Goal: Obtain resource: Obtain resource

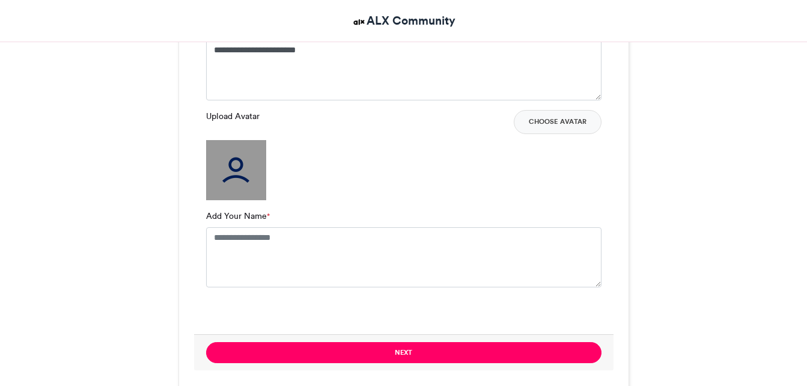
scroll to position [1399, 0]
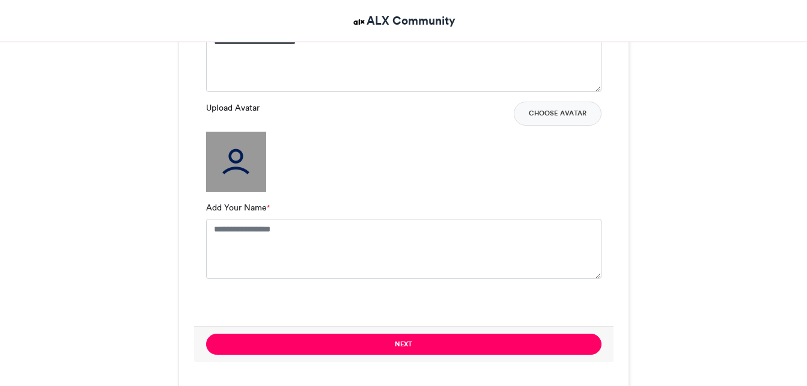
type textarea "**********"
click at [279, 234] on textarea "Add Your Name *" at bounding box center [403, 249] width 395 height 60
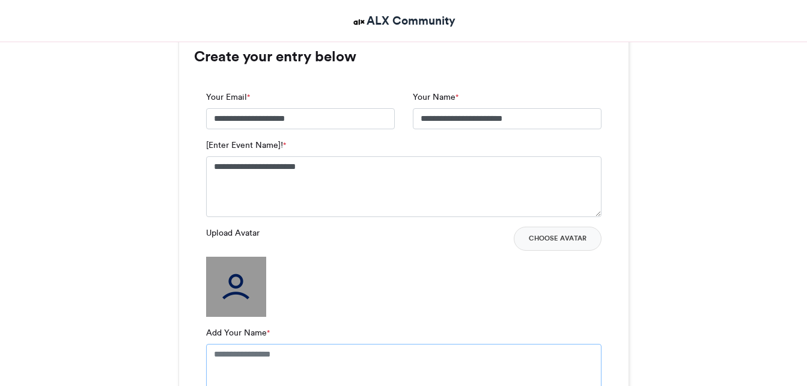
scroll to position [1283, 0]
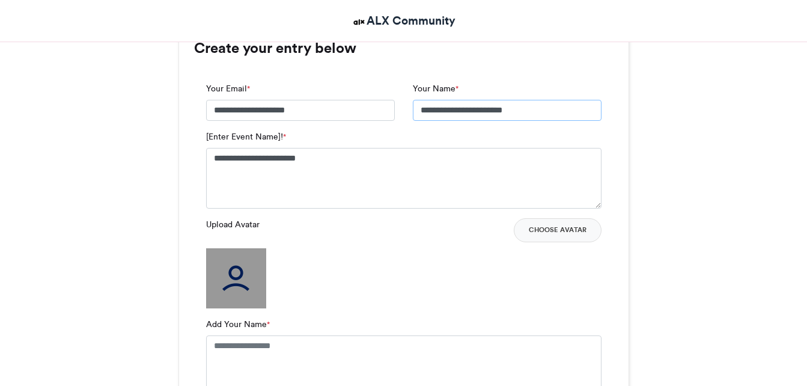
drag, startPoint x: 549, startPoint y: 112, endPoint x: 416, endPoint y: 118, distance: 133.5
click at [416, 118] on input "**********" at bounding box center [507, 111] width 189 height 22
click at [257, 352] on textarea "Add Your Name *" at bounding box center [403, 365] width 395 height 60
paste textarea "**********"
type textarea "**********"
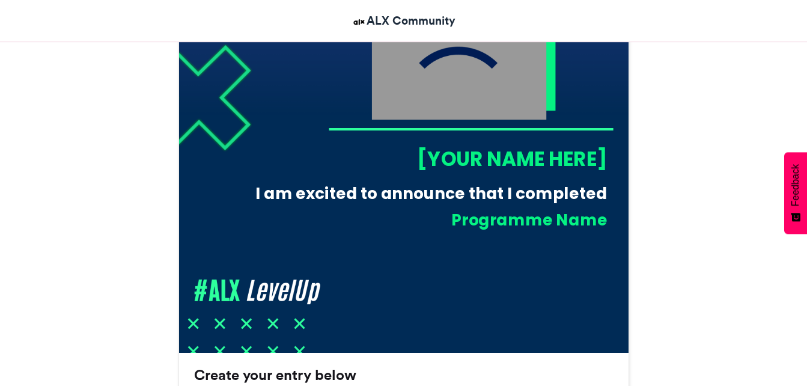
scroll to position [483, 0]
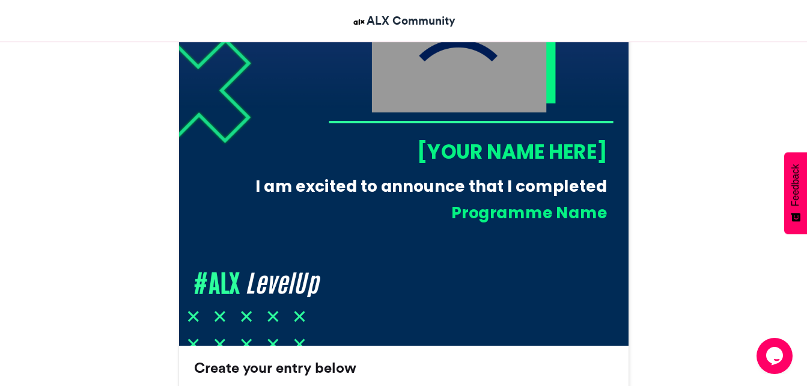
click at [550, 160] on div "[YOUR NAME HERE]" at bounding box center [467, 152] width 279 height 28
click at [545, 154] on div "[YOUR NAME HERE]" at bounding box center [467, 152] width 279 height 28
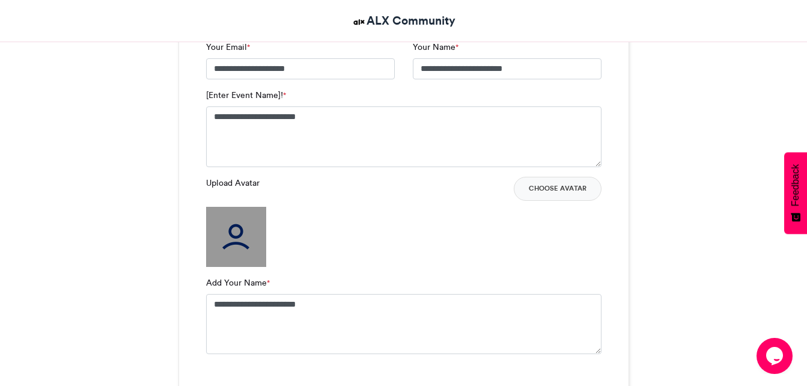
scroll to position [842, 0]
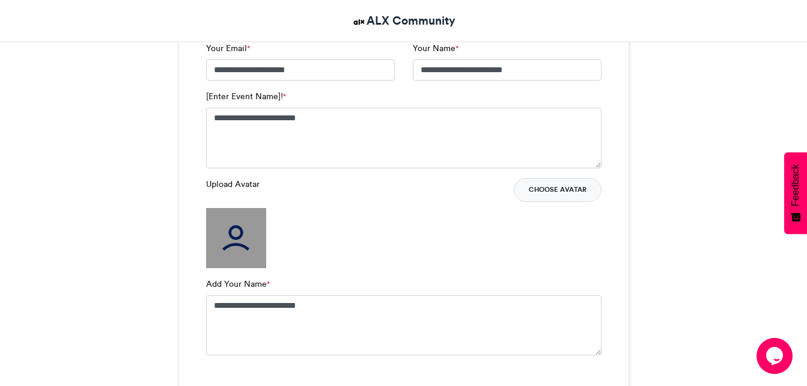
click at [564, 195] on button "Choose Avatar" at bounding box center [558, 190] width 88 height 24
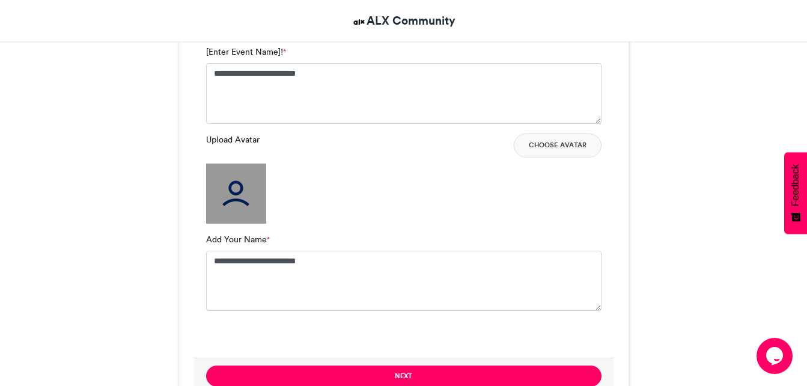
scroll to position [866, 0]
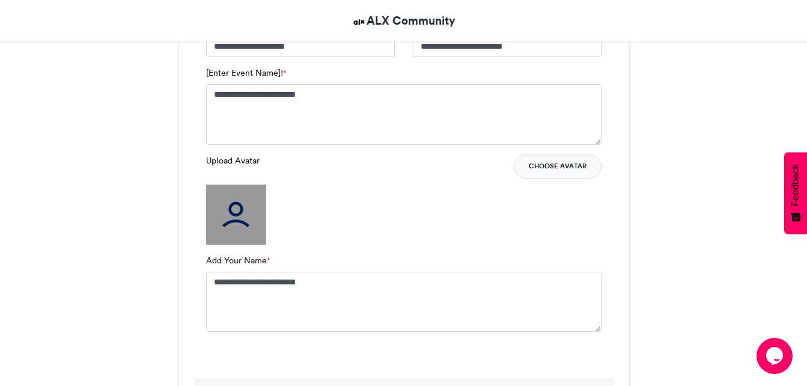
click at [556, 161] on button "Choose Avatar" at bounding box center [558, 166] width 88 height 24
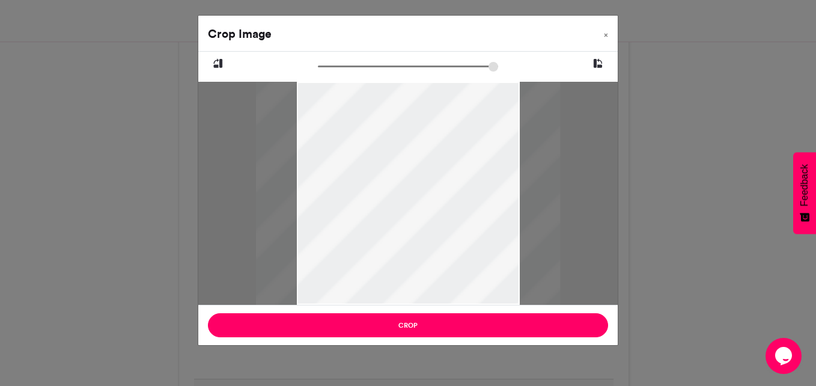
drag, startPoint x: 322, startPoint y: 65, endPoint x: 476, endPoint y: 41, distance: 156.3
click at [476, 61] on input "zoom" at bounding box center [408, 66] width 180 height 11
drag, startPoint x: 461, startPoint y: 163, endPoint x: 535, endPoint y: 245, distance: 109.7
click at [535, 245] on div at bounding box center [448, 274] width 304 height 406
click at [535, 245] on div at bounding box center [448, 275] width 304 height 406
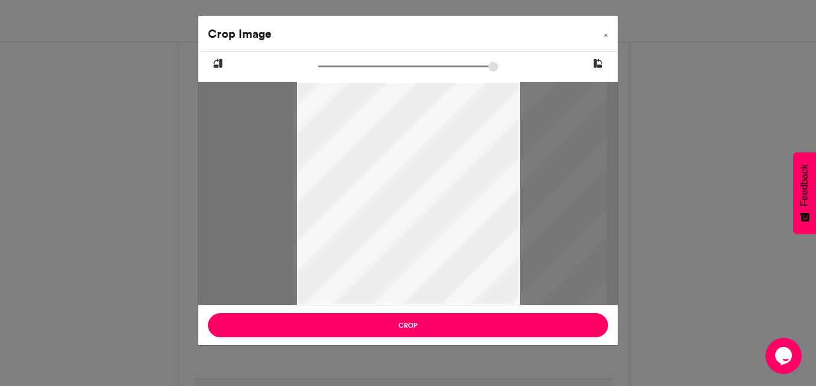
drag, startPoint x: 475, startPoint y: 67, endPoint x: 542, endPoint y: 64, distance: 66.8
type input "******"
click at [498, 64] on input "zoom" at bounding box center [408, 66] width 180 height 11
click at [461, 124] on div at bounding box center [450, 277] width 313 height 418
click at [457, 124] on div at bounding box center [446, 277] width 313 height 418
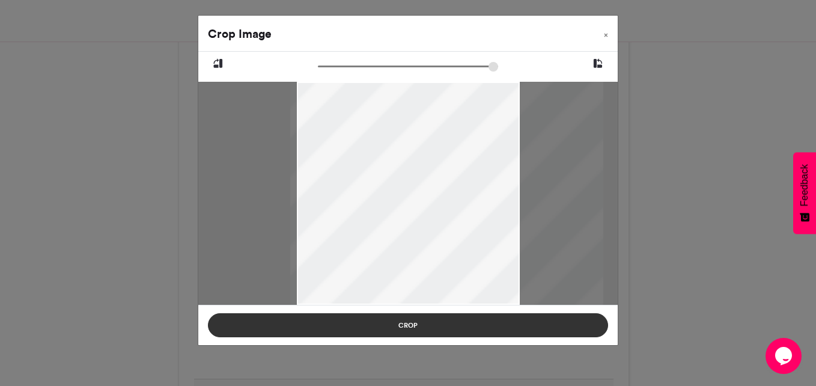
click at [431, 330] on button "Crop" at bounding box center [408, 325] width 400 height 24
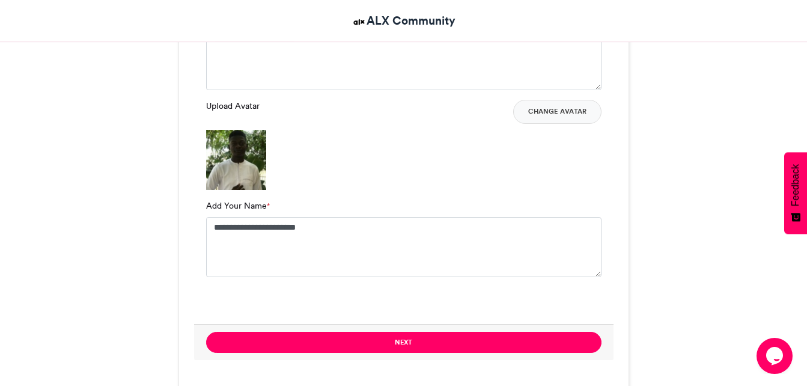
scroll to position [922, 0]
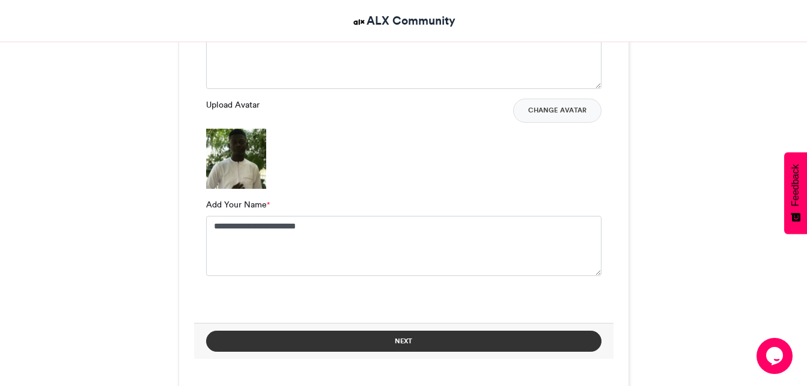
click at [380, 338] on button "Next" at bounding box center [403, 340] width 395 height 21
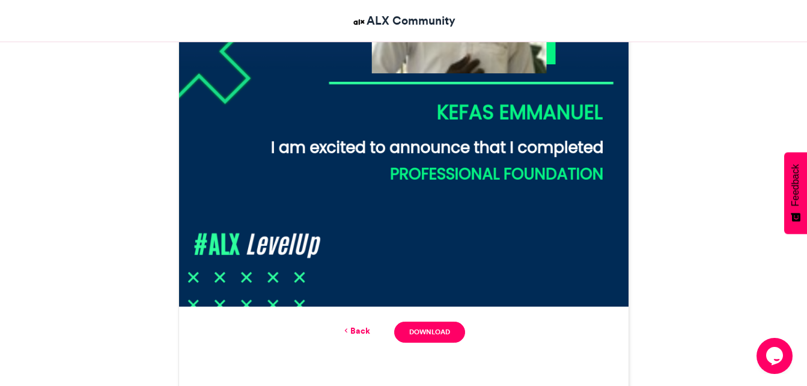
scroll to position [526, 0]
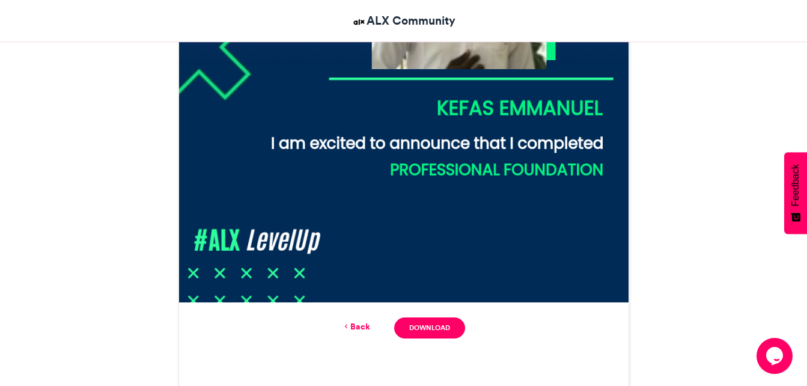
click at [356, 324] on link "Back" at bounding box center [356, 326] width 28 height 13
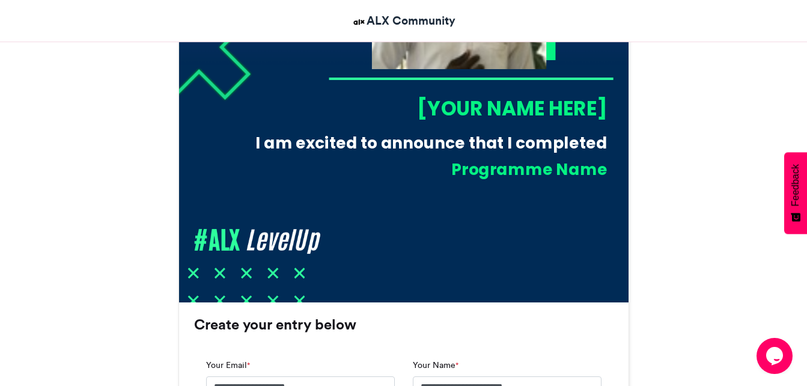
scroll to position [917, 0]
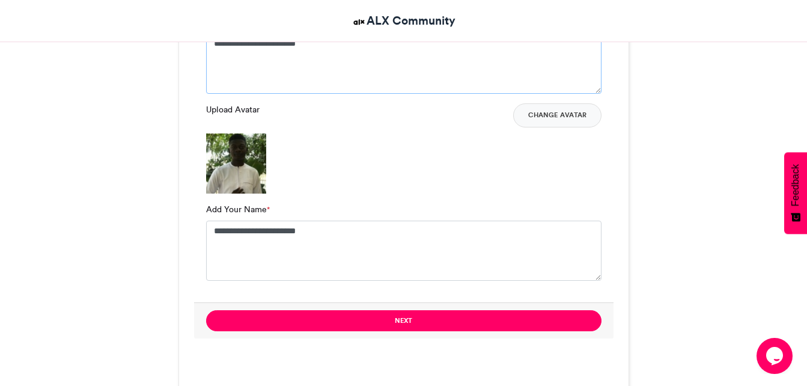
click at [360, 56] on textarea "**********" at bounding box center [403, 63] width 395 height 60
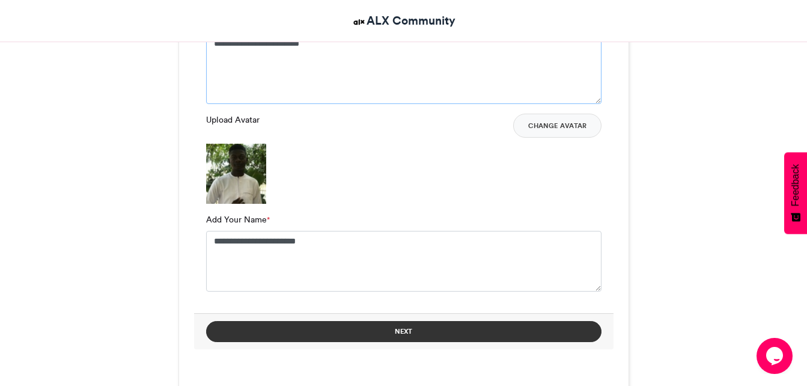
type textarea "**********"
click at [399, 338] on button "Next" at bounding box center [403, 331] width 395 height 21
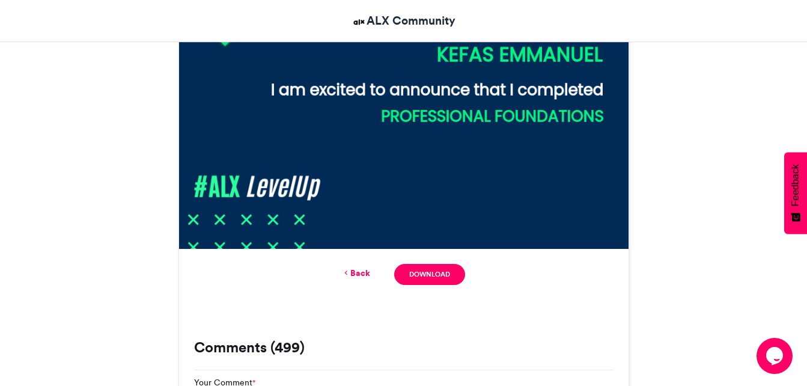
scroll to position [585, 0]
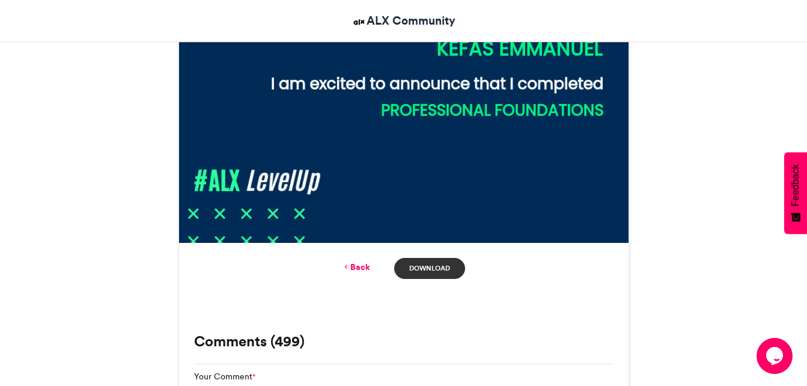
click at [421, 267] on link "Download" at bounding box center [429, 268] width 70 height 21
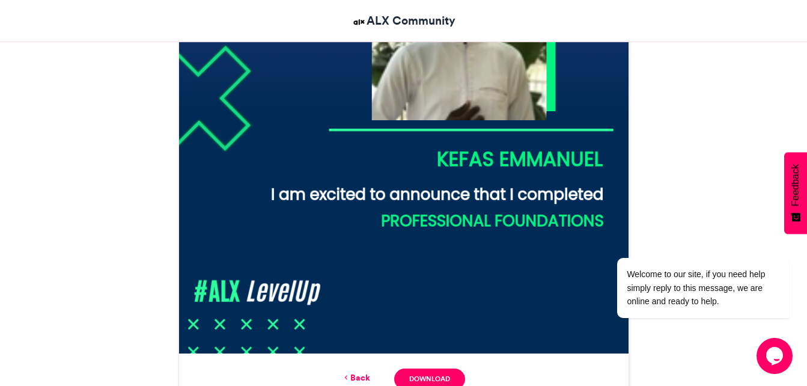
scroll to position [491, 0]
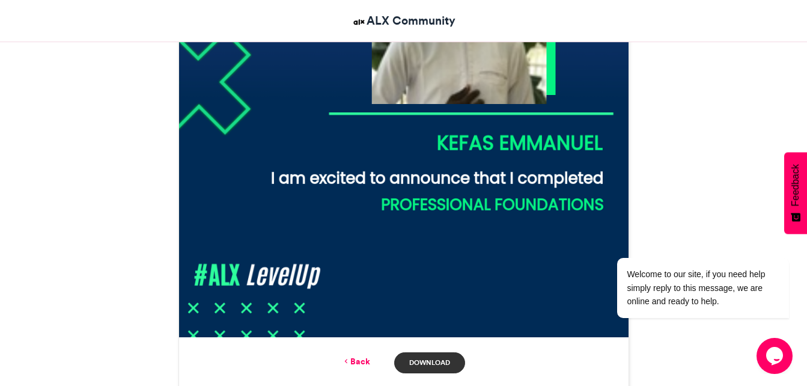
click at [423, 356] on link "Download" at bounding box center [429, 362] width 70 height 21
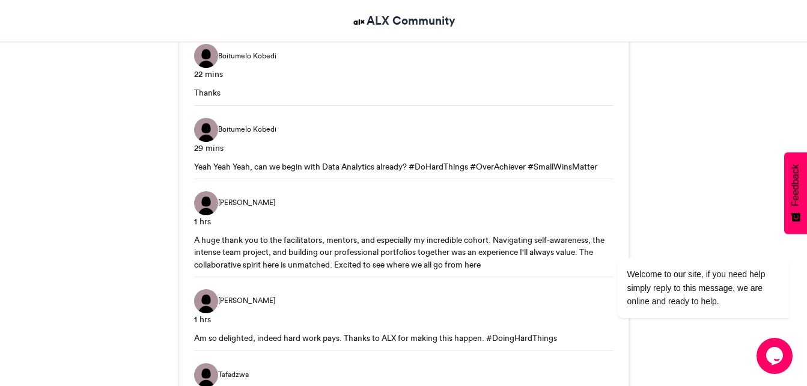
scroll to position [1019, 0]
